Goal: Communication & Community: Share content

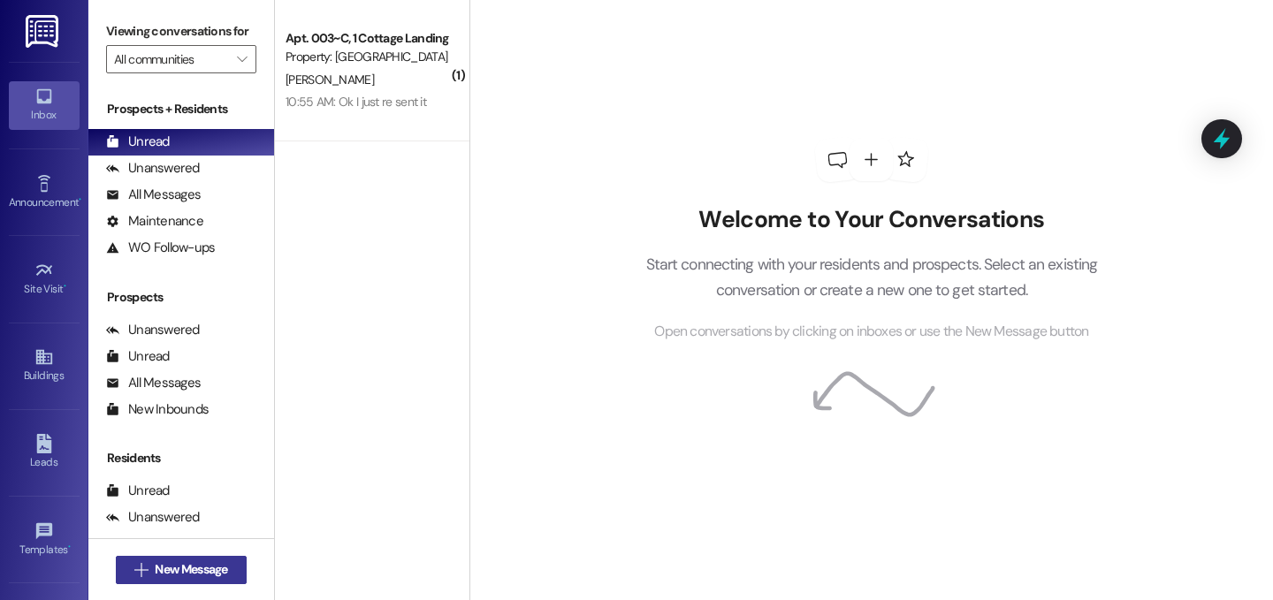
click at [194, 563] on span "New Message" at bounding box center [191, 569] width 72 height 19
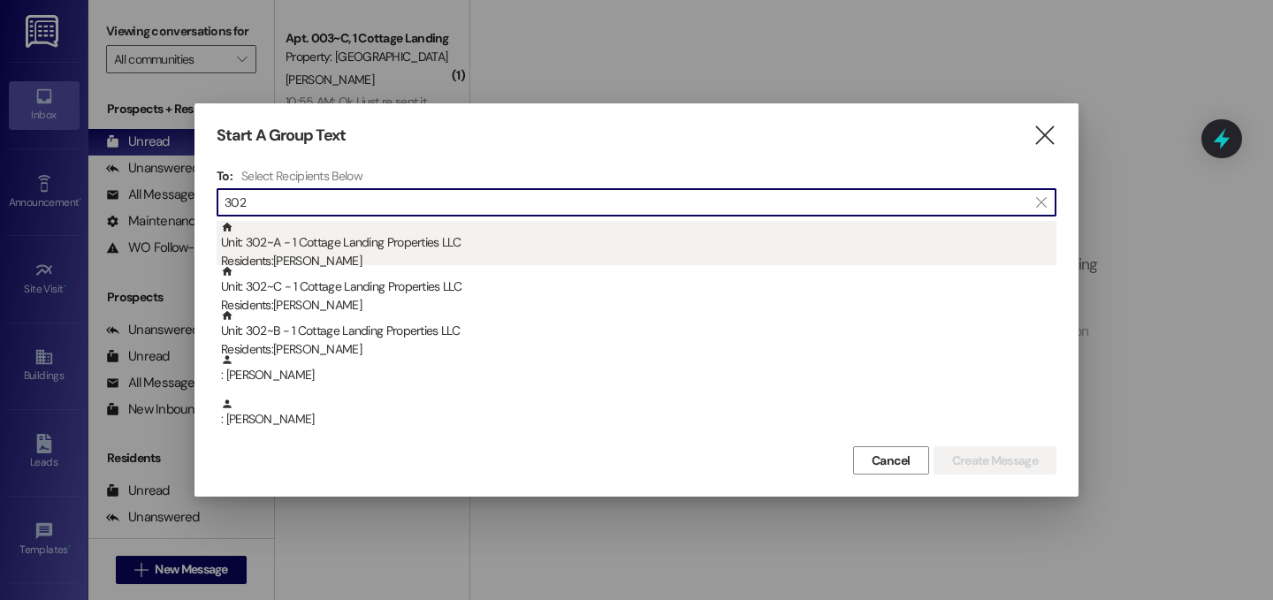
type input "302"
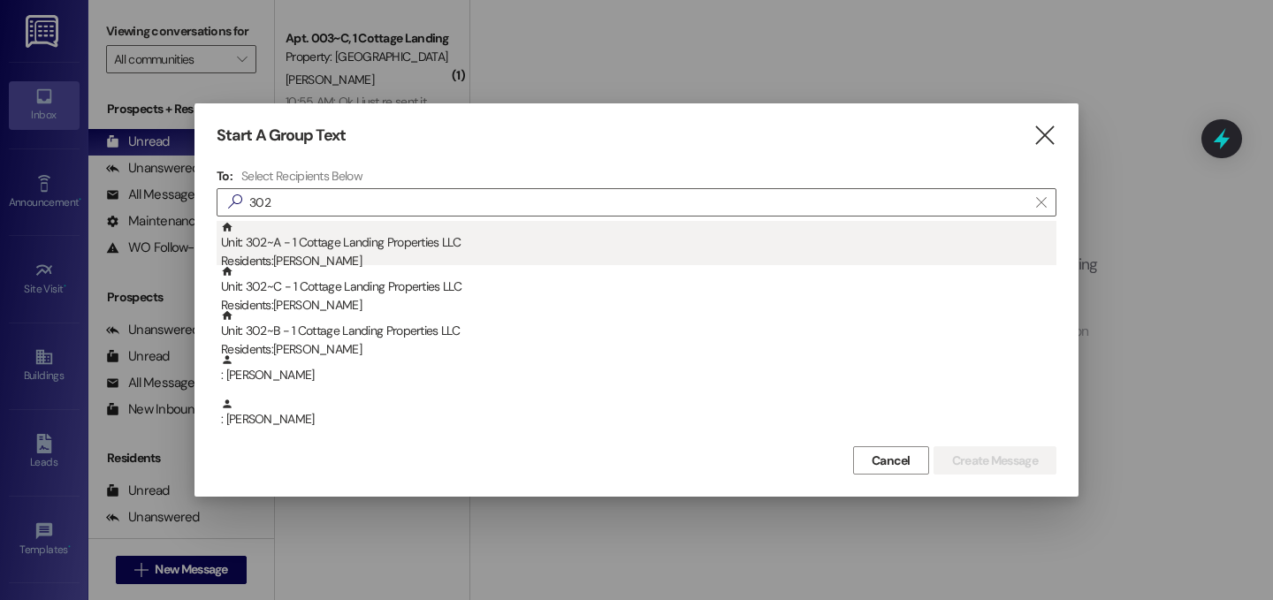
click at [323, 243] on div "Unit: 302~A - 1 Cottage Landing Properties LLC Residents: Taylor Saucier" at bounding box center [638, 246] width 835 height 50
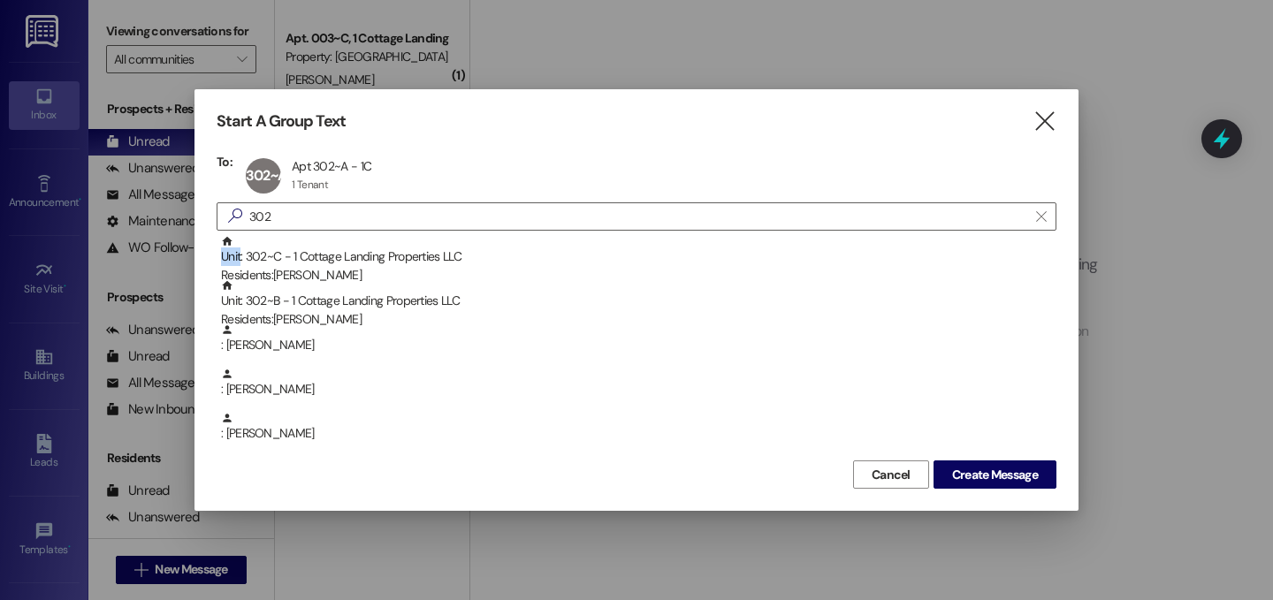
click at [323, 243] on div "Unit: 302~C - 1 Cottage Landing Properties LLC Residents: Abigail Wilson" at bounding box center [638, 260] width 835 height 50
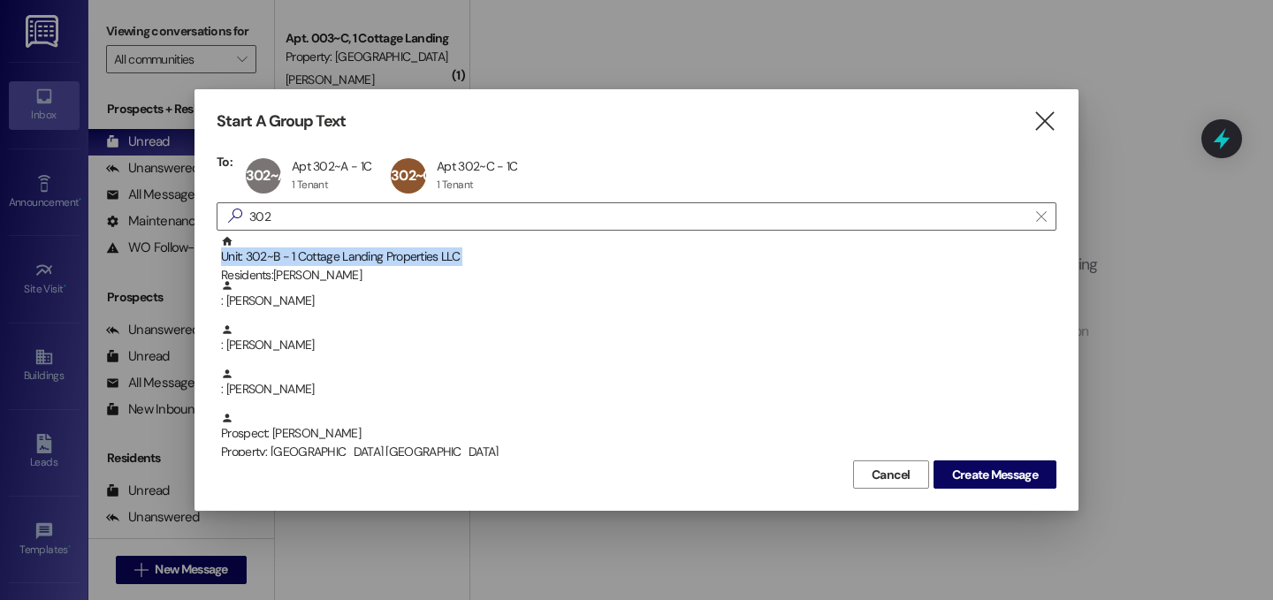
click at [323, 243] on div "Unit: 302~B - 1 Cottage Landing Properties LLC Residents: Taylor Bufkin" at bounding box center [638, 260] width 835 height 50
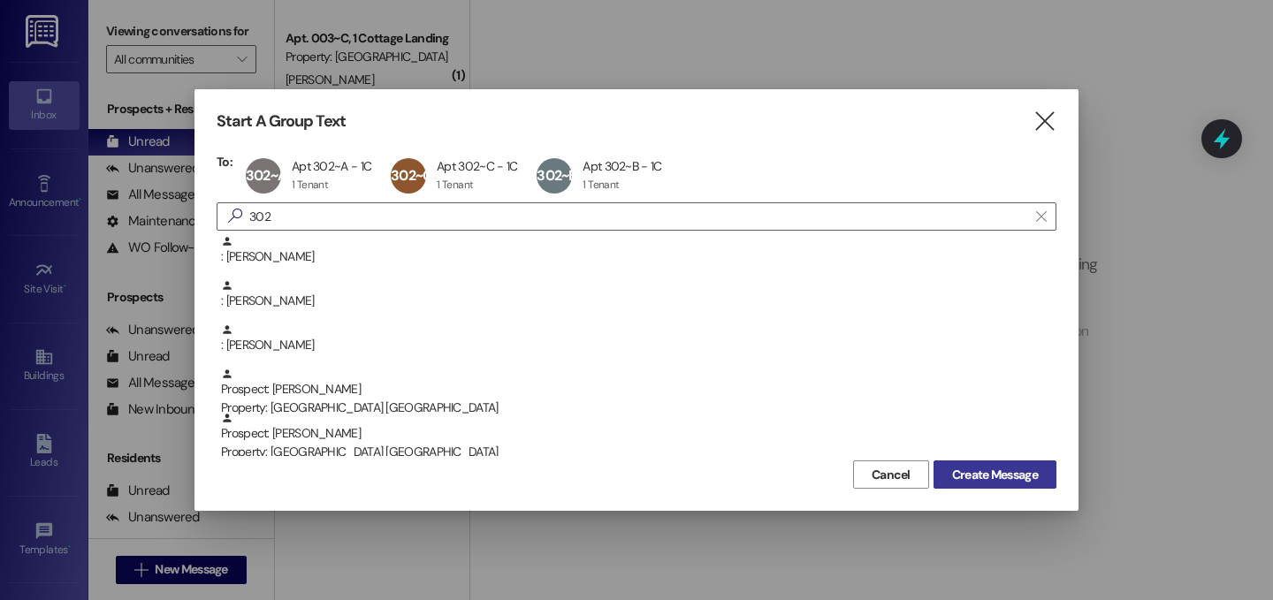
click at [1045, 483] on button "Create Message" at bounding box center [994, 474] width 123 height 28
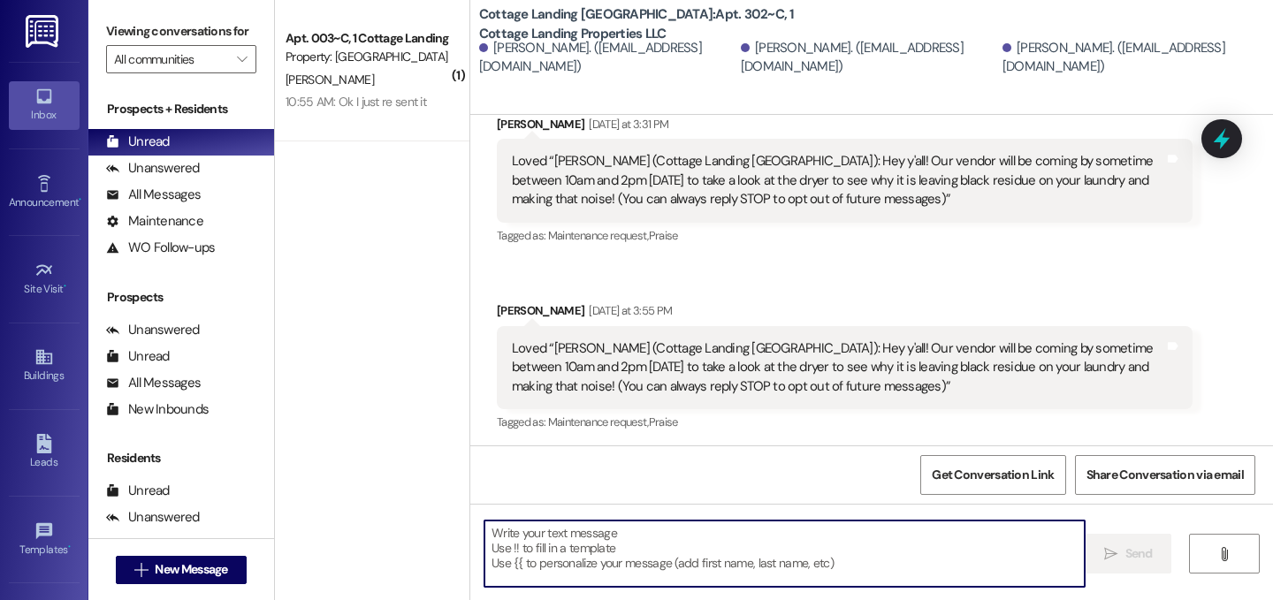
click at [849, 561] on textarea at bounding box center [784, 554] width 600 height 66
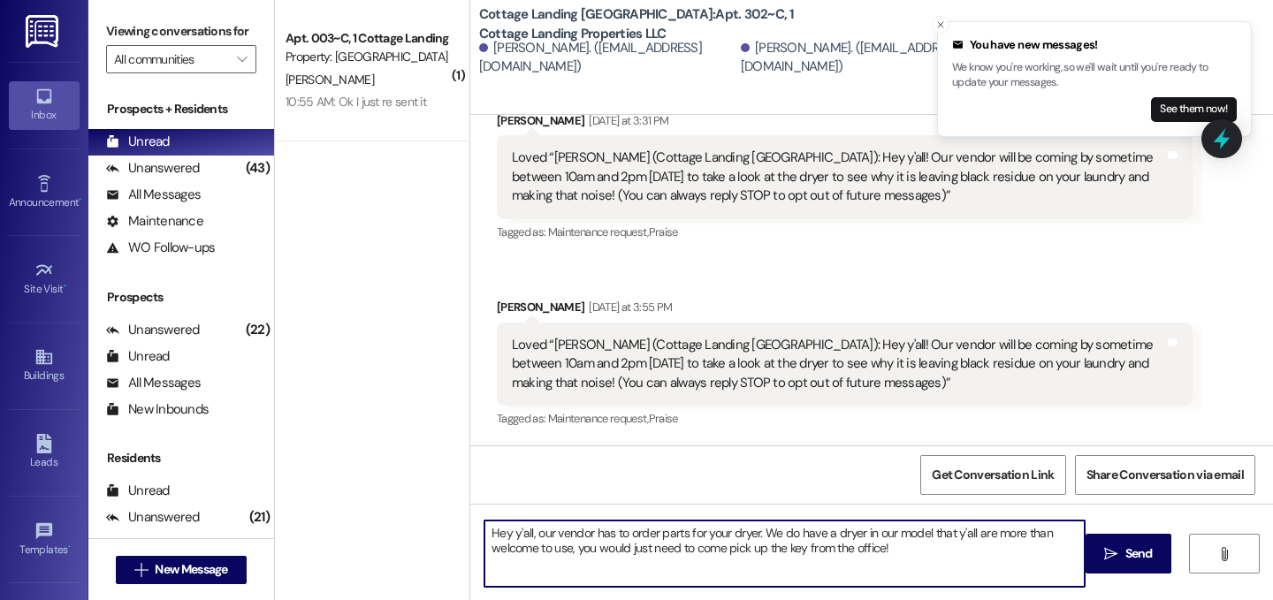
type textarea "Hey y'all, our vendor has to order parts for your dryer. We do have a dryer in …"
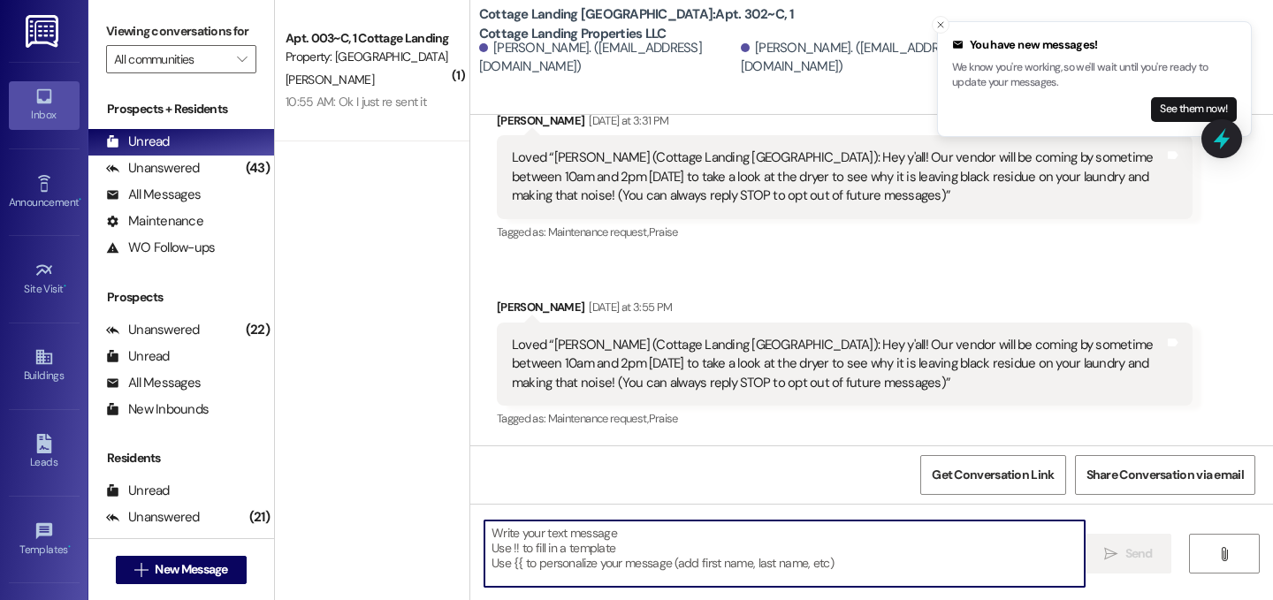
scroll to position [500, 0]
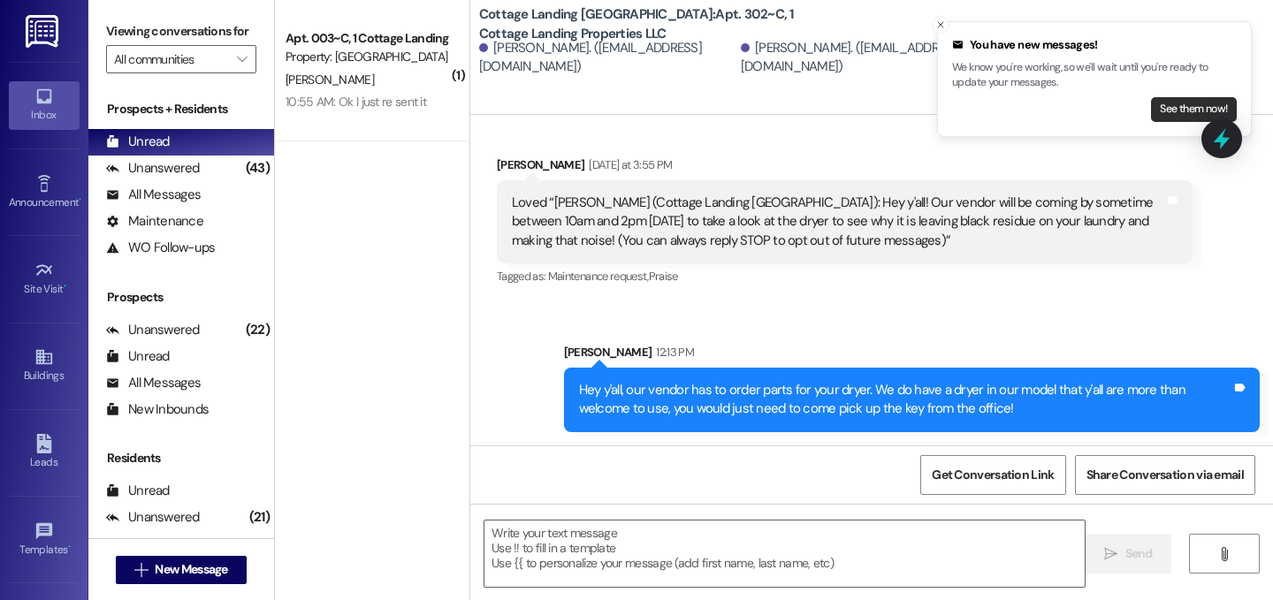
click at [1166, 105] on button "See them now!" at bounding box center [1194, 109] width 86 height 25
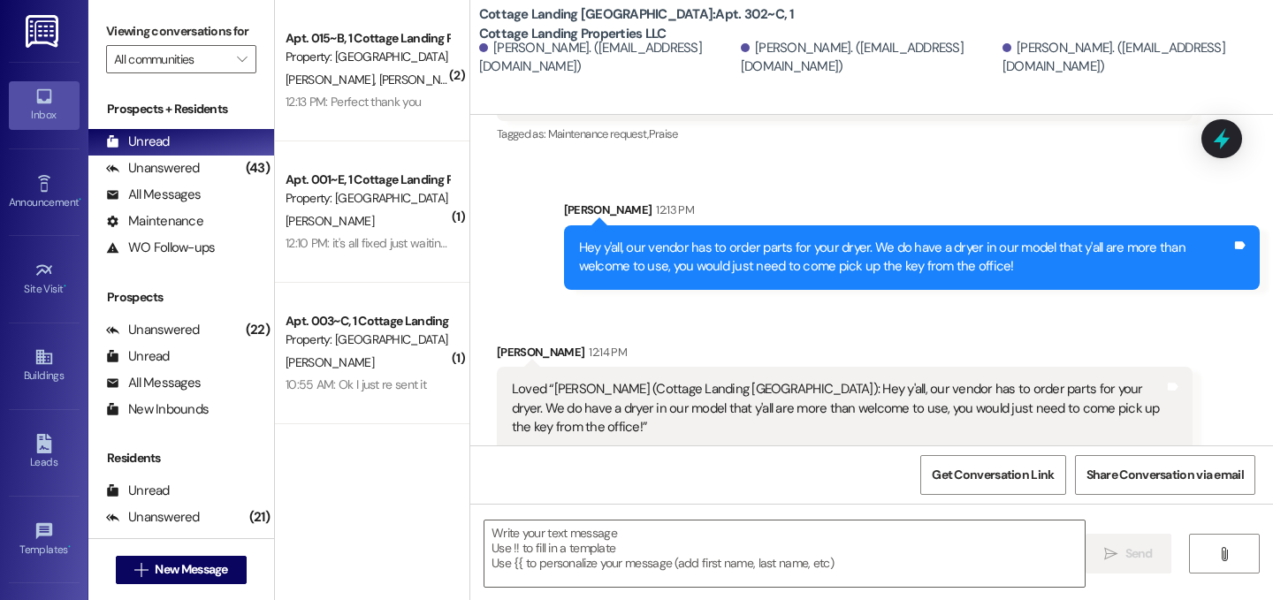
scroll to position [642, 0]
